Goal: Transaction & Acquisition: Purchase product/service

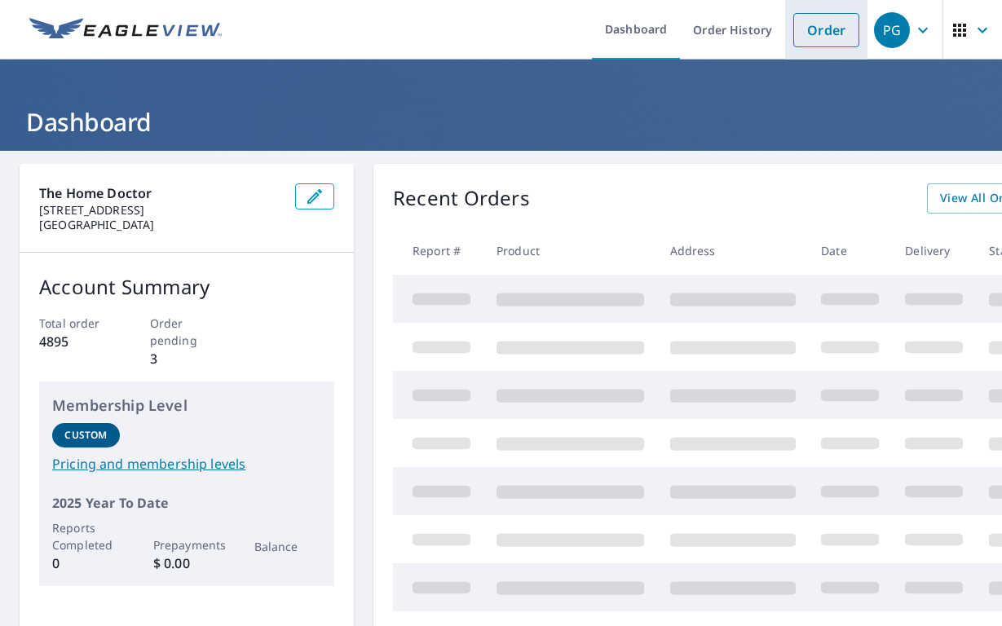
click at [827, 40] on link "Order" at bounding box center [826, 30] width 66 height 34
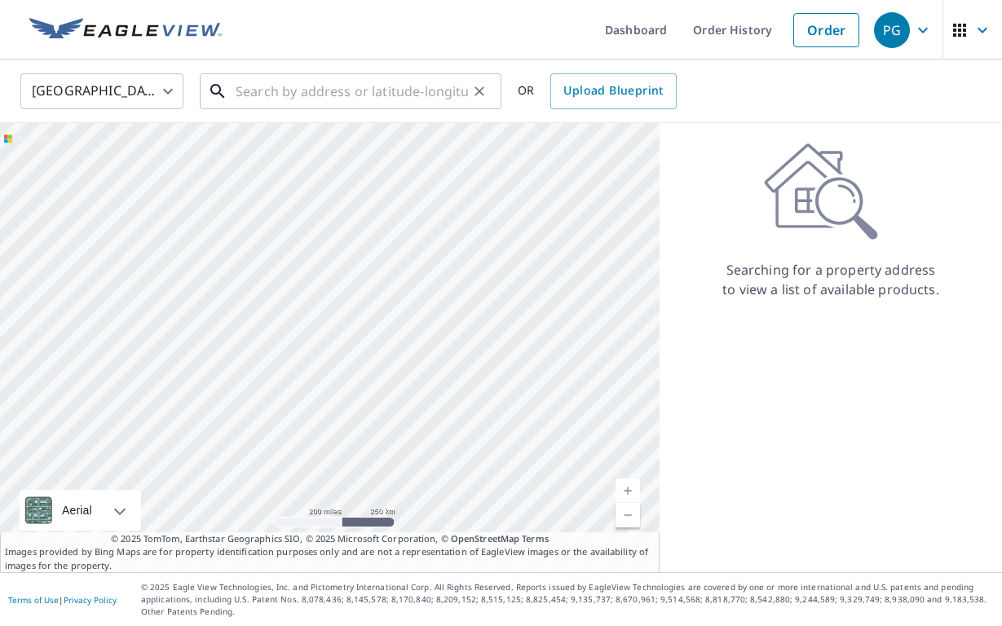
click at [381, 99] on input "text" at bounding box center [352, 91] width 232 height 46
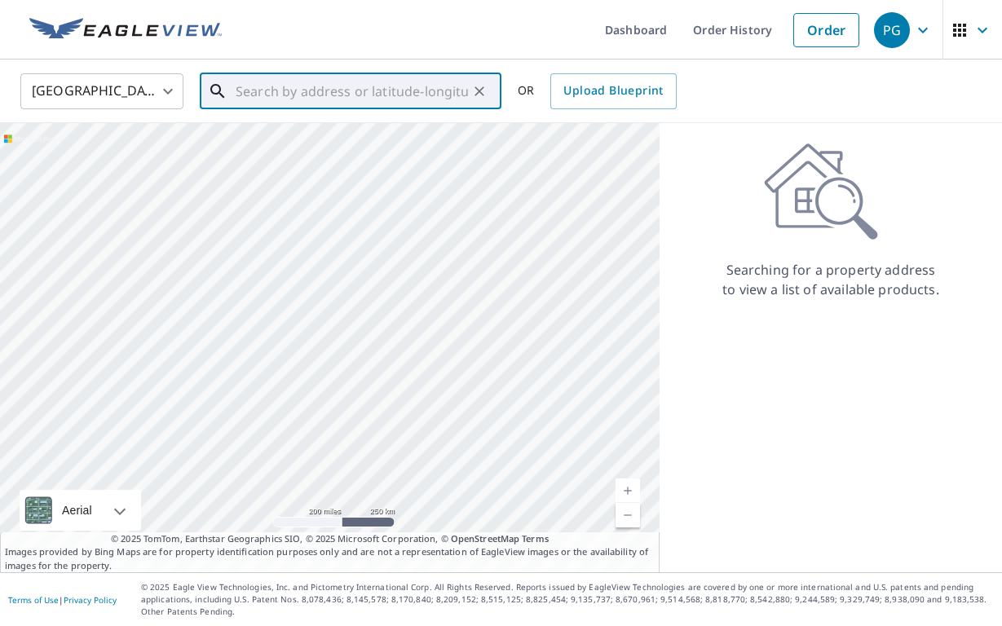
paste input "[STREET_ADDRESS][PERSON_NAME]"
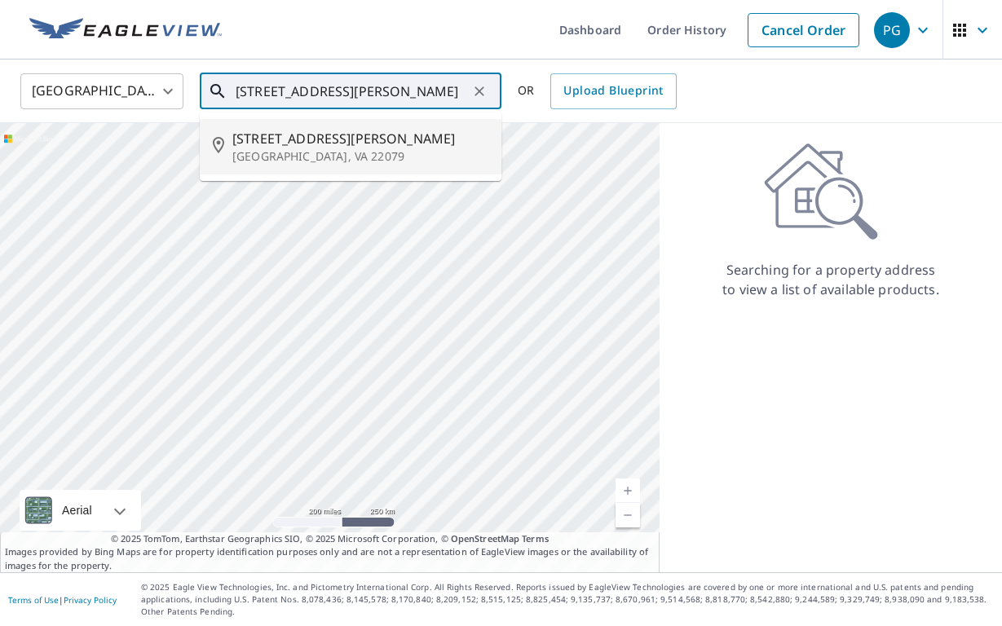
click at [287, 138] on span "[STREET_ADDRESS][PERSON_NAME]" at bounding box center [360, 139] width 256 height 20
type input "[STREET_ADDRESS][PERSON_NAME]"
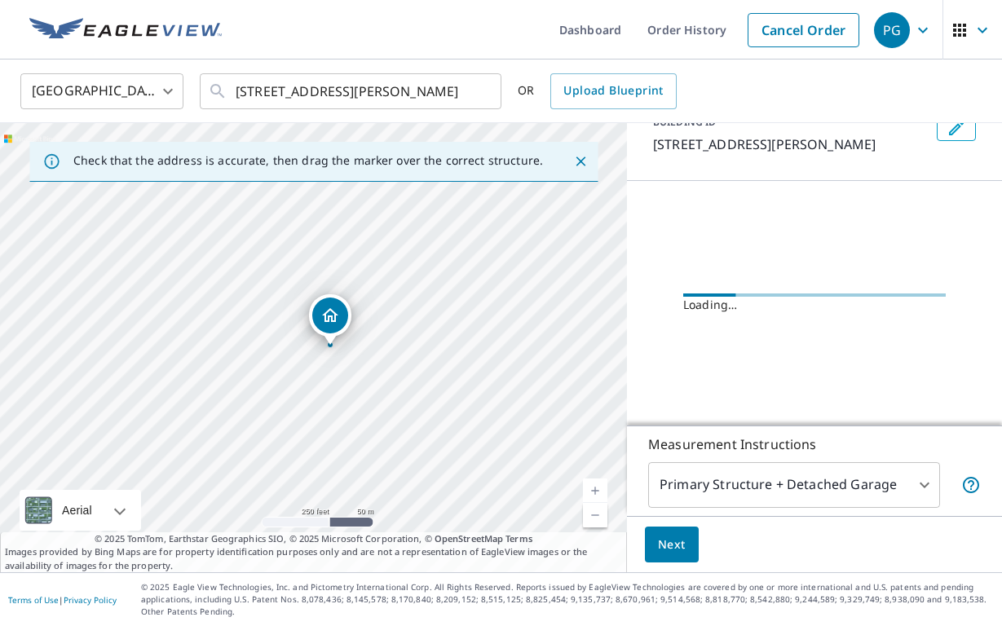
scroll to position [111, 0]
click at [674, 550] on span "Next" at bounding box center [672, 545] width 28 height 20
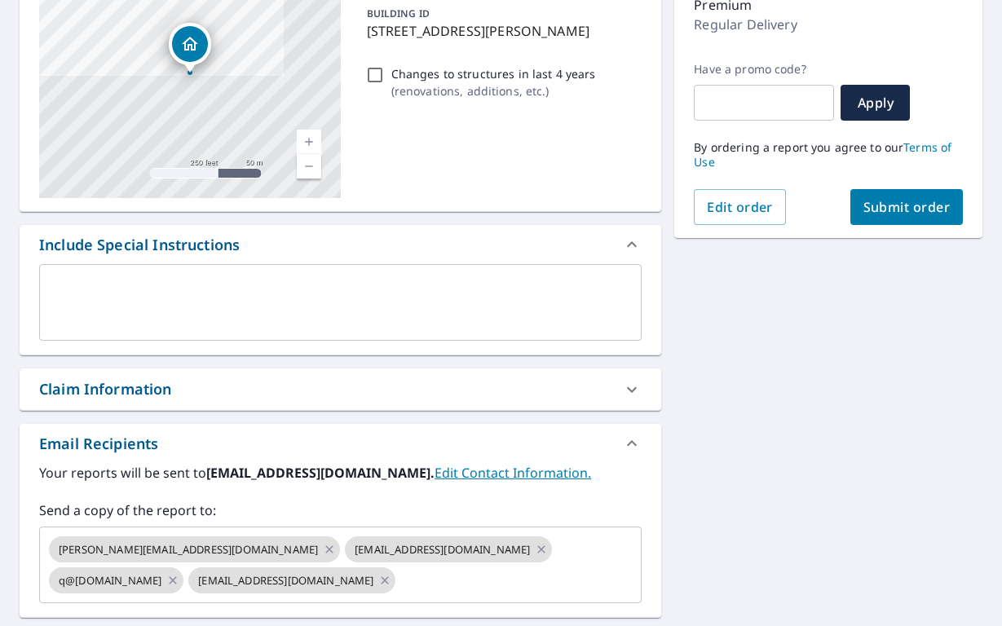
scroll to position [258, 0]
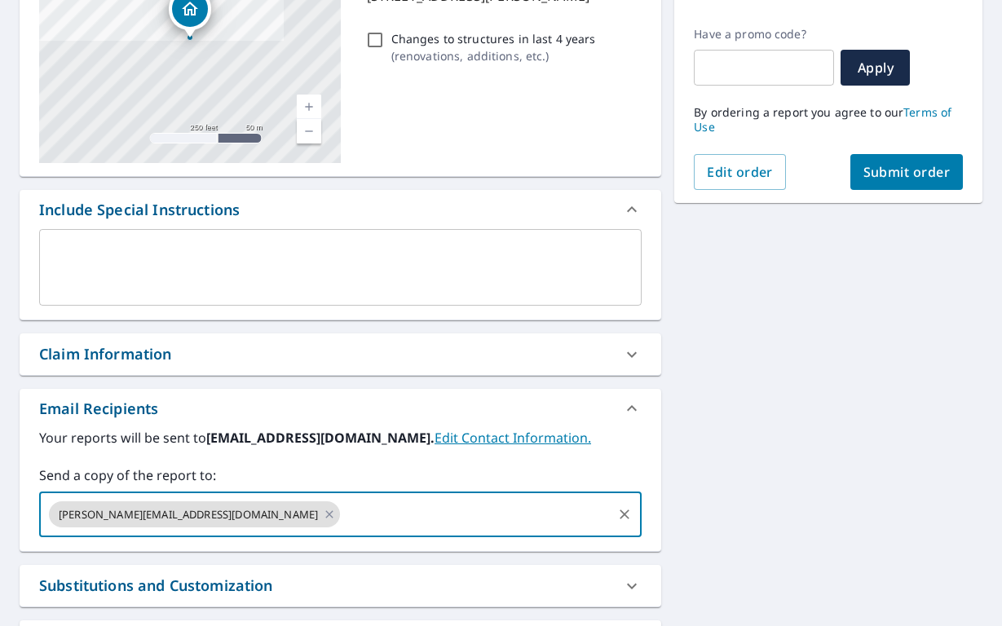
click at [744, 375] on div "[STREET_ADDRESS][PERSON_NAME] Aerial Road A standard road map Aerial A detailed…" at bounding box center [501, 312] width 1002 height 841
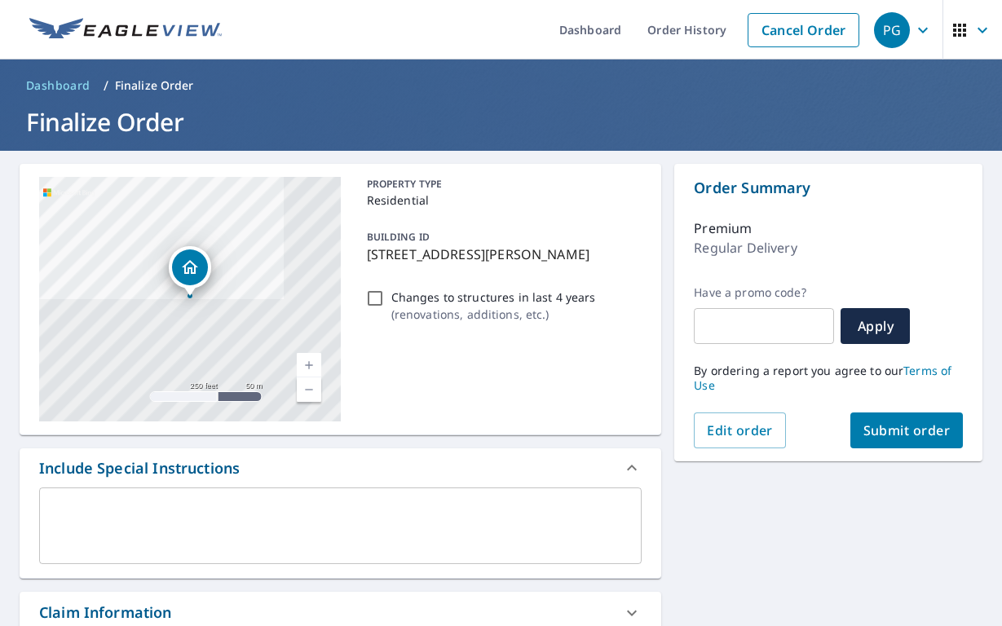
scroll to position [0, 0]
click at [900, 428] on span "Submit order" at bounding box center [906, 431] width 87 height 18
